Goal: Task Accomplishment & Management: Manage account settings

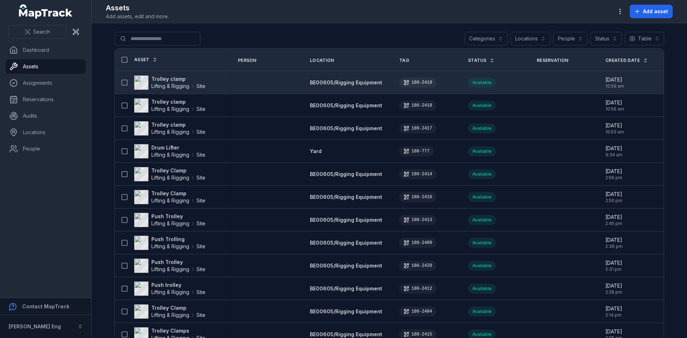
click at [207, 84] on div "Trolley clamp Lifting & Rigging Site" at bounding box center [169, 82] width 103 height 14
drag, startPoint x: 214, startPoint y: 82, endPoint x: 207, endPoint y: 83, distance: 6.4
click at [214, 82] on div "Trolley clamp Lifting & Rigging Site" at bounding box center [169, 82] width 103 height 14
click at [166, 82] on strong "Trolley clamp" at bounding box center [178, 78] width 54 height 7
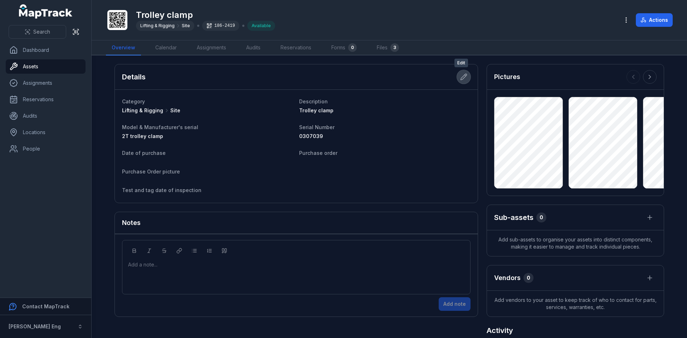
click at [465, 75] on icon at bounding box center [465, 75] width 1 height 1
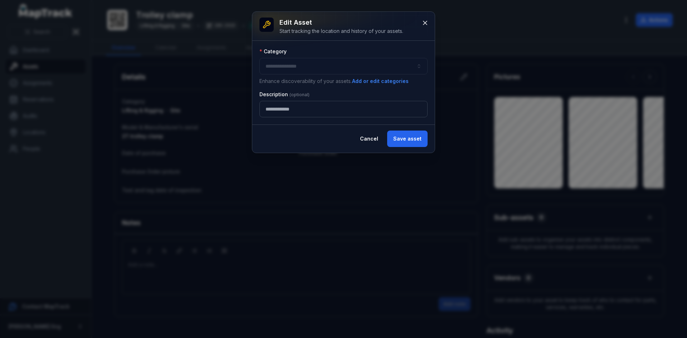
type input "****"
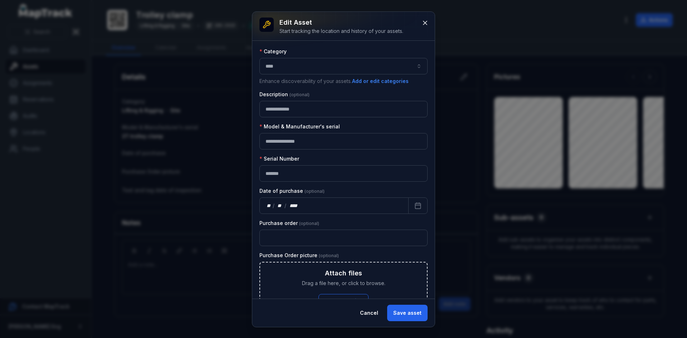
click at [356, 64] on button "****" at bounding box center [343, 66] width 168 height 16
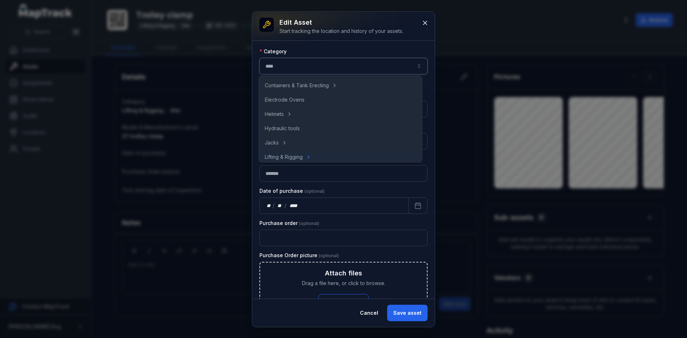
click at [358, 45] on div "**********" at bounding box center [343, 170] width 182 height 258
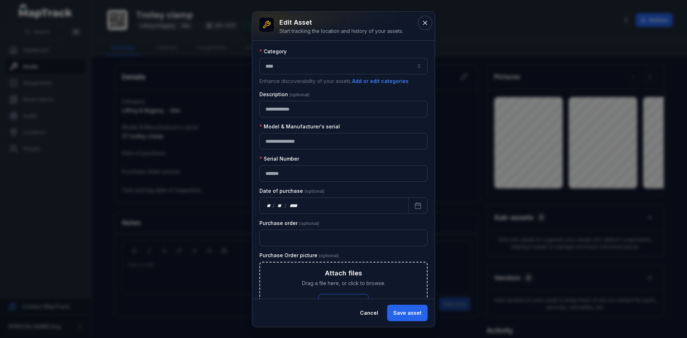
drag, startPoint x: 428, startPoint y: 21, endPoint x: 329, endPoint y: 46, distance: 102.2
click at [335, 46] on div "**********" at bounding box center [343, 169] width 182 height 315
click at [428, 23] on icon at bounding box center [424, 22] width 7 height 7
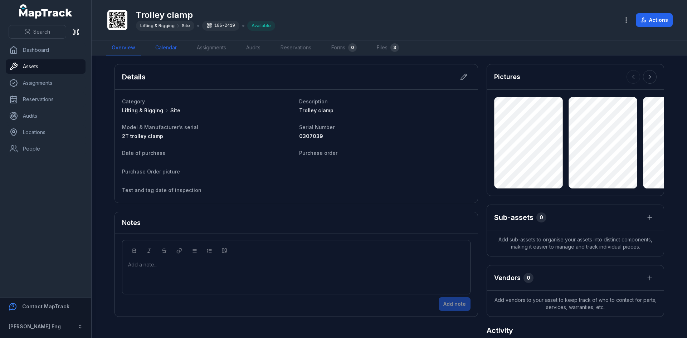
click at [166, 48] on link "Calendar" at bounding box center [166, 47] width 33 height 15
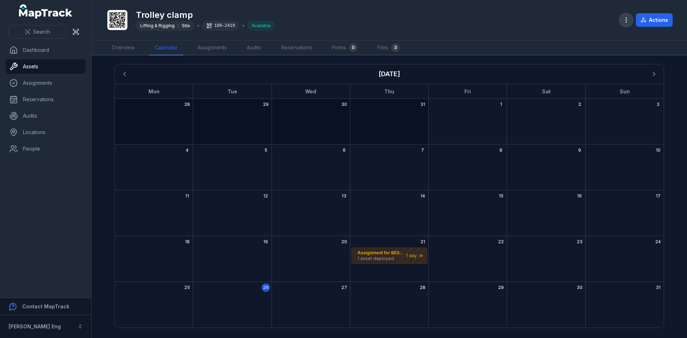
click at [623, 18] on icon "button" at bounding box center [625, 19] width 7 height 7
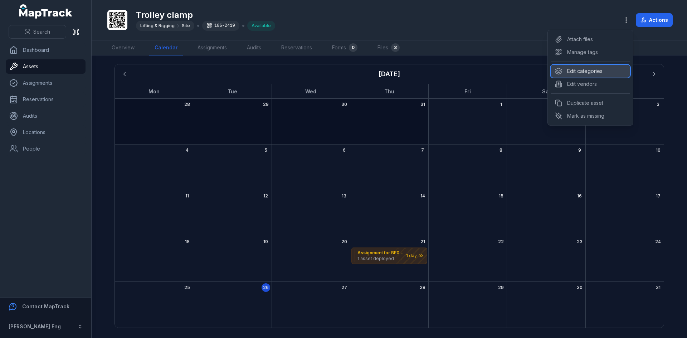
click at [614, 68] on div "Edit categories" at bounding box center [590, 71] width 79 height 13
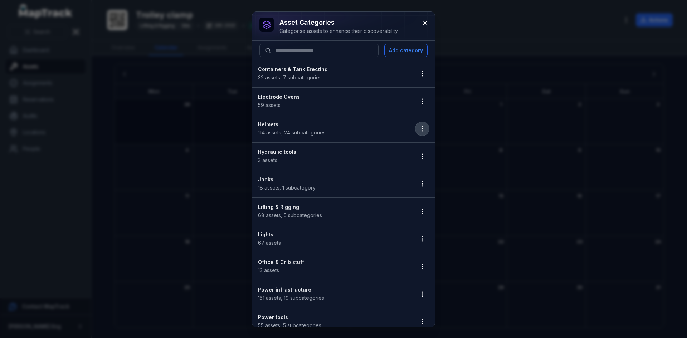
click at [419, 126] on icon "button" at bounding box center [422, 128] width 7 height 7
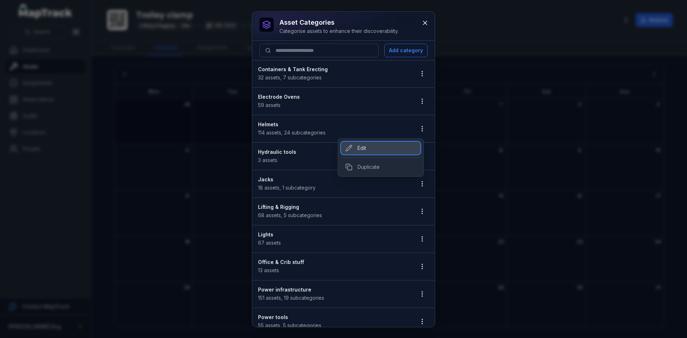
click at [389, 150] on div "Edit" at bounding box center [380, 148] width 79 height 13
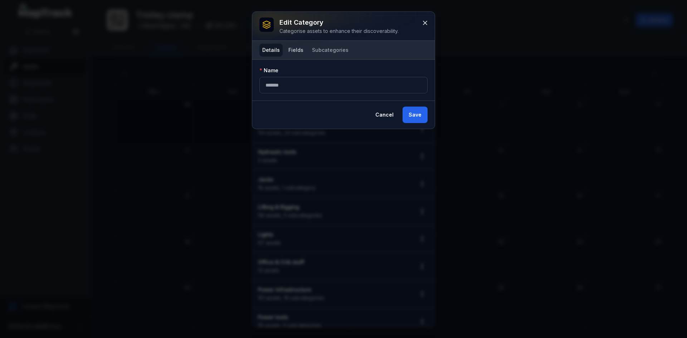
click at [292, 46] on button "Fields" at bounding box center [295, 50] width 21 height 13
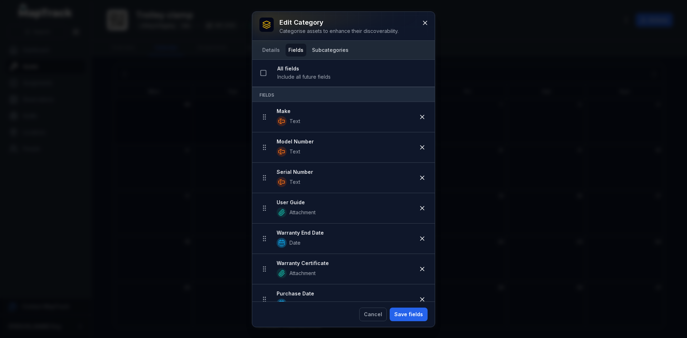
click at [322, 49] on button "Subcategories" at bounding box center [330, 50] width 42 height 13
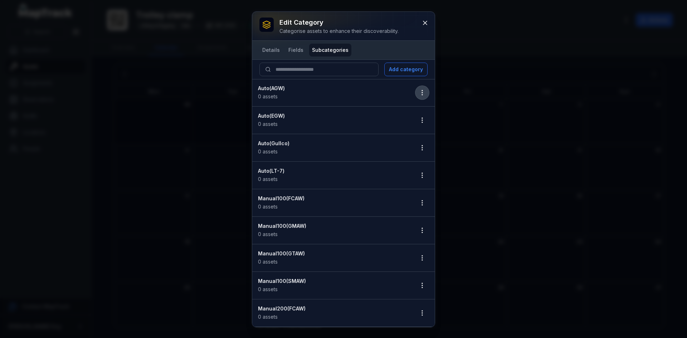
click at [419, 91] on icon "button" at bounding box center [422, 92] width 7 height 7
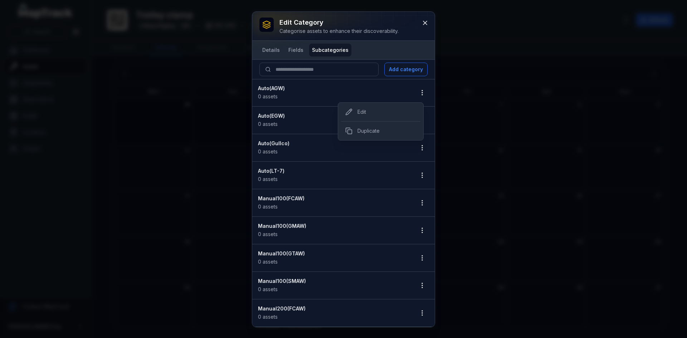
click at [365, 49] on div "Edit category Categorise assets to enhance their discoverability. Details Field…" at bounding box center [343, 169] width 182 height 315
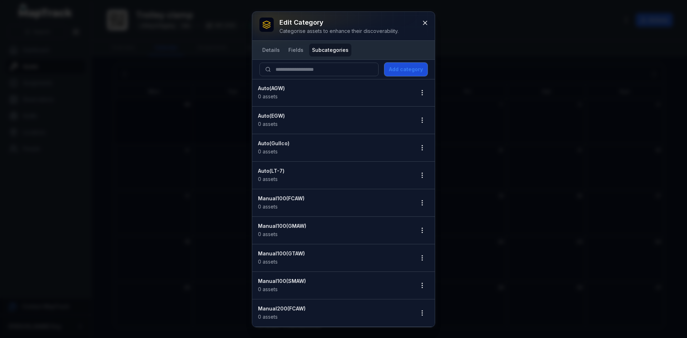
click at [414, 74] on button "Add category" at bounding box center [405, 70] width 43 height 14
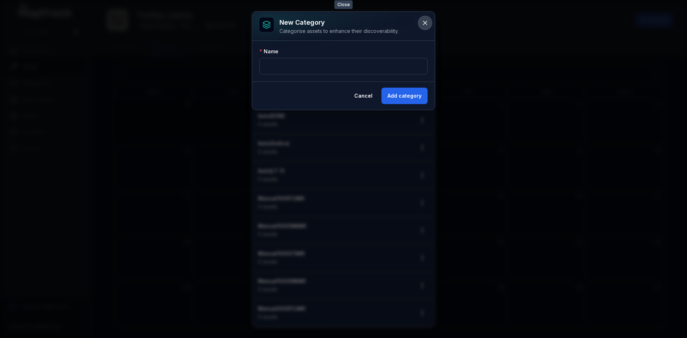
click at [427, 22] on icon at bounding box center [424, 22] width 7 height 7
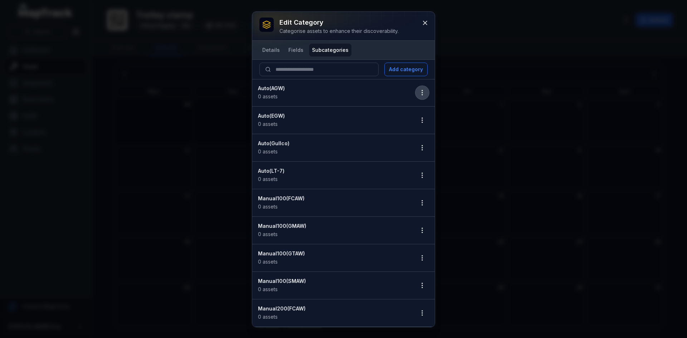
click at [419, 91] on icon "button" at bounding box center [422, 92] width 7 height 7
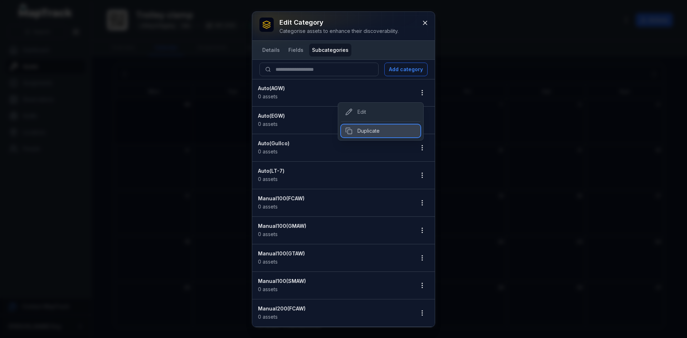
click at [388, 135] on div "Duplicate" at bounding box center [380, 130] width 79 height 13
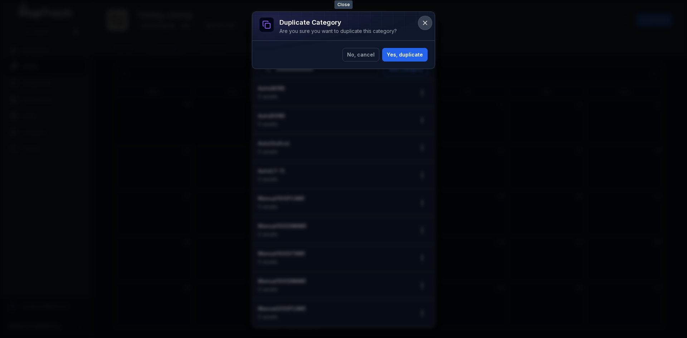
click at [428, 22] on icon at bounding box center [424, 22] width 7 height 7
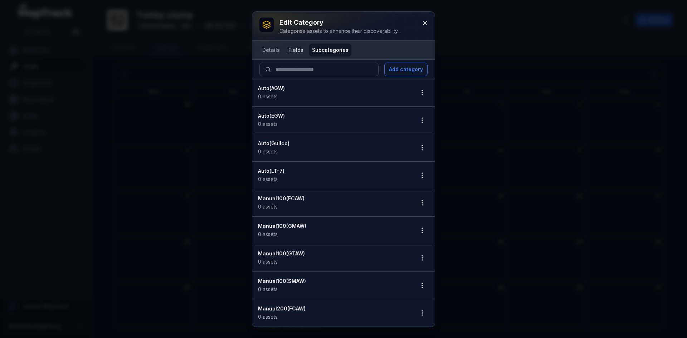
click at [295, 50] on button "Fields" at bounding box center [295, 50] width 21 height 13
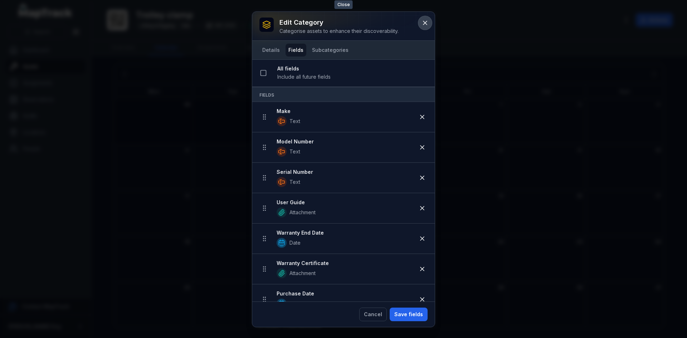
click at [427, 24] on icon at bounding box center [424, 22] width 7 height 7
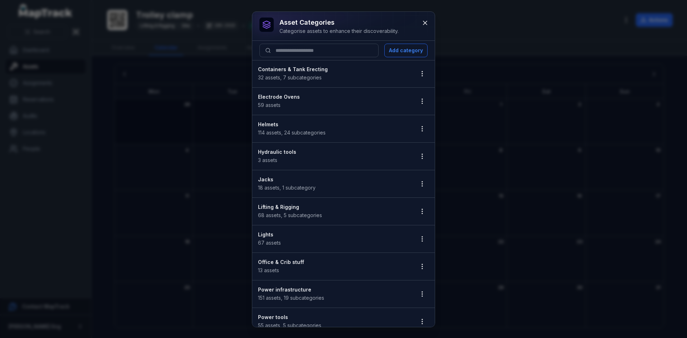
drag, startPoint x: 134, startPoint y: 88, endPoint x: 129, endPoint y: 72, distance: 16.9
click at [134, 87] on div "asset categories Categorise assets to enhance their discoverability. Add catego…" at bounding box center [343, 169] width 687 height 338
click at [428, 23] on icon at bounding box center [424, 22] width 7 height 7
